Goal: Check status: Check status

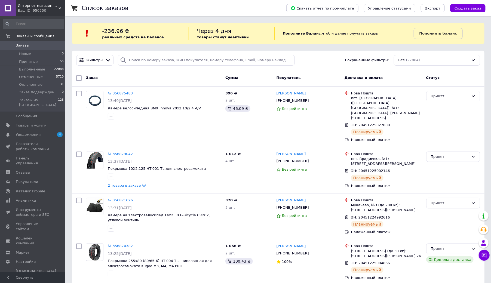
click at [15, 47] on span at bounding box center [8, 45] width 16 height 5
click at [30, 43] on span "Заказы" at bounding box center [33, 45] width 35 height 5
click at [25, 47] on span "Заказы" at bounding box center [22, 45] width 13 height 5
